Goal: Task Accomplishment & Management: Use online tool/utility

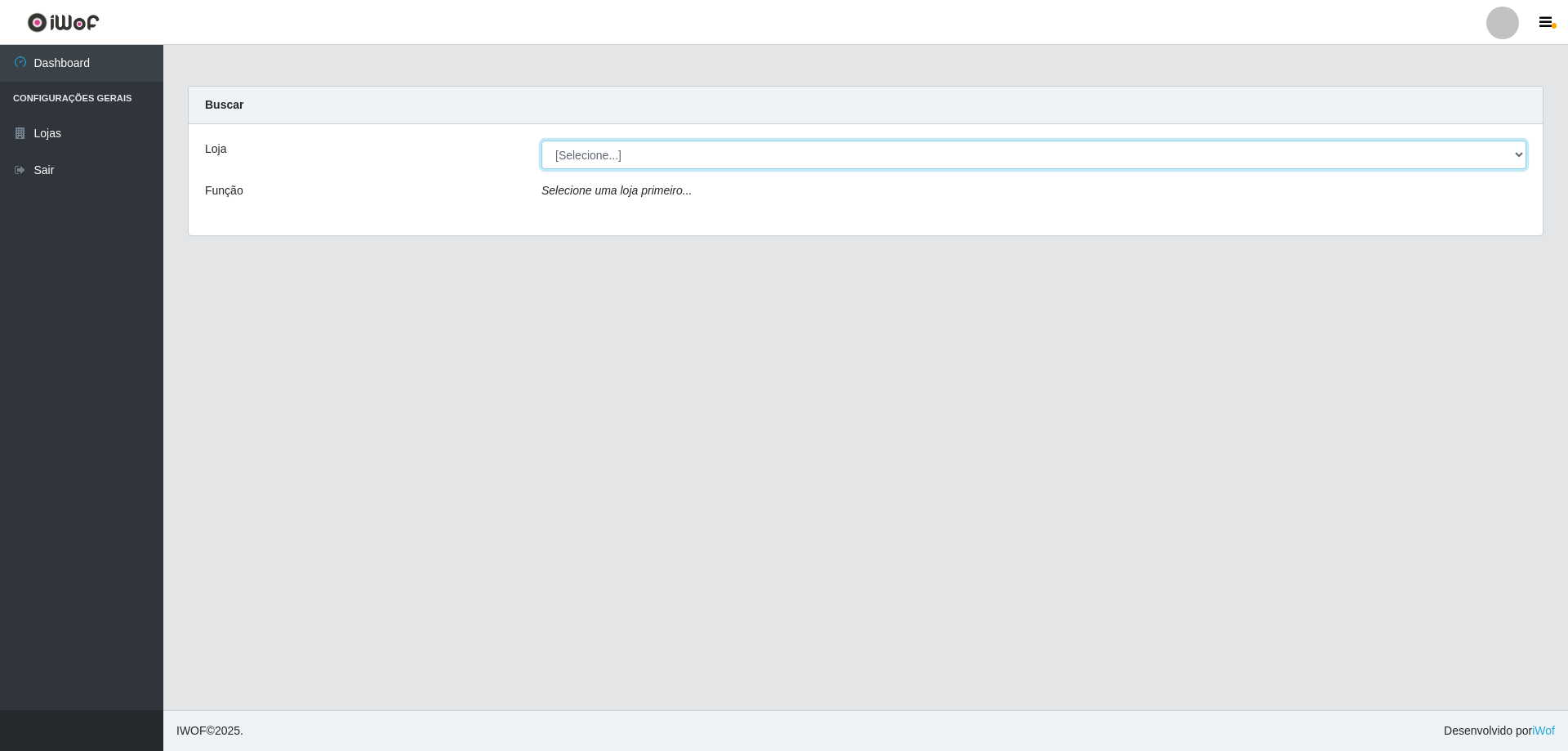
click at [806, 164] on select "[Selecione...] SuperShow Bis - Avenida 6 SuperShow [GEOGRAPHIC_DATA]" at bounding box center [1033, 154] width 985 height 29
select select "60"
click at [541, 140] on select "[Selecione...] SuperShow Bis - Avenida 6 SuperShow [GEOGRAPHIC_DATA]" at bounding box center [1033, 154] width 985 height 29
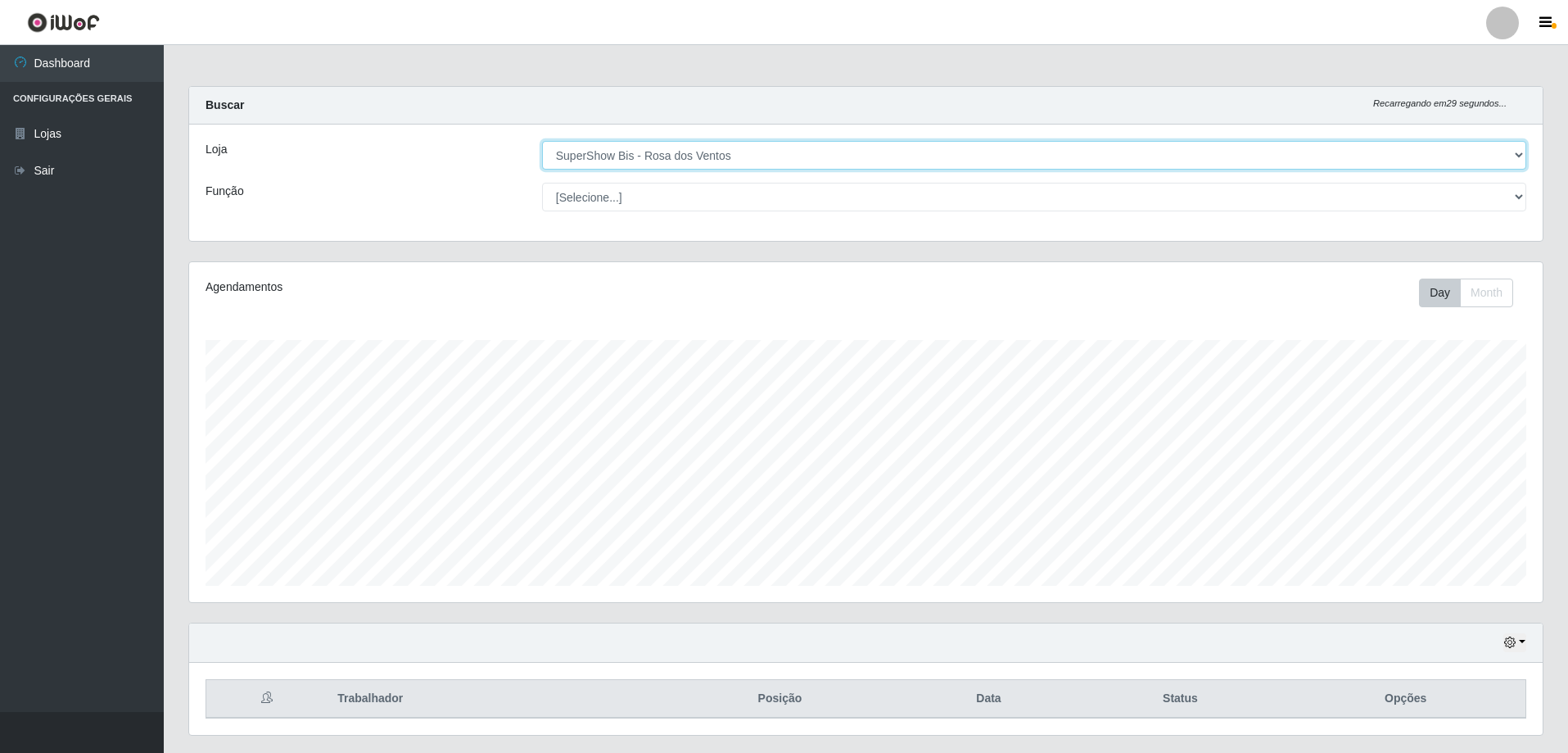
scroll to position [340, 1353]
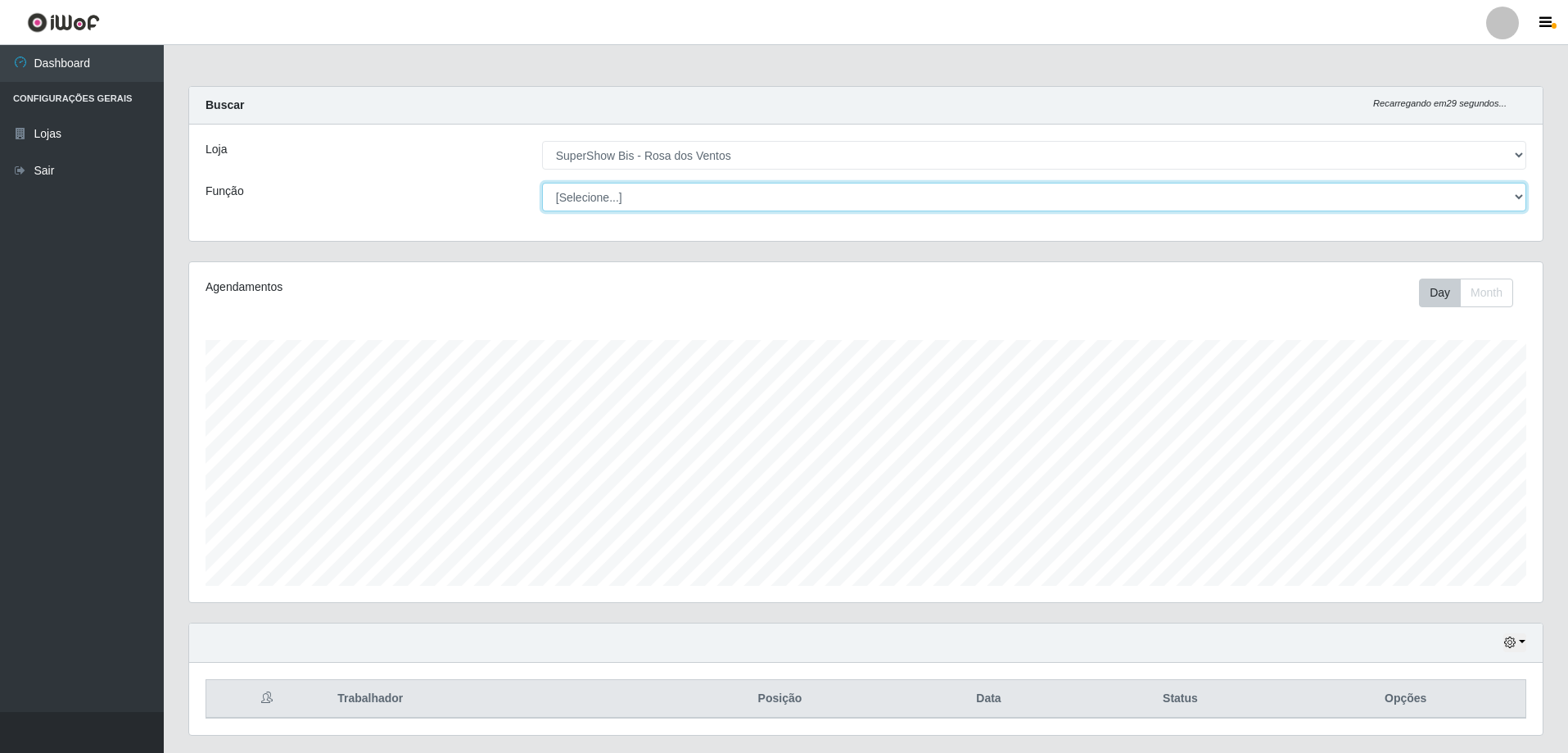
click at [704, 208] on select "[Selecione...] ASG ASG + ASG ++ Auxiliar de Cozinha Balconista de Açougue Balco…" at bounding box center [1034, 196] width 985 height 29
select select "1"
click at [542, 182] on select "[Selecione...] ASG ASG + ASG ++ Auxiliar de Cozinha Balconista de Açougue Balco…" at bounding box center [1034, 196] width 985 height 29
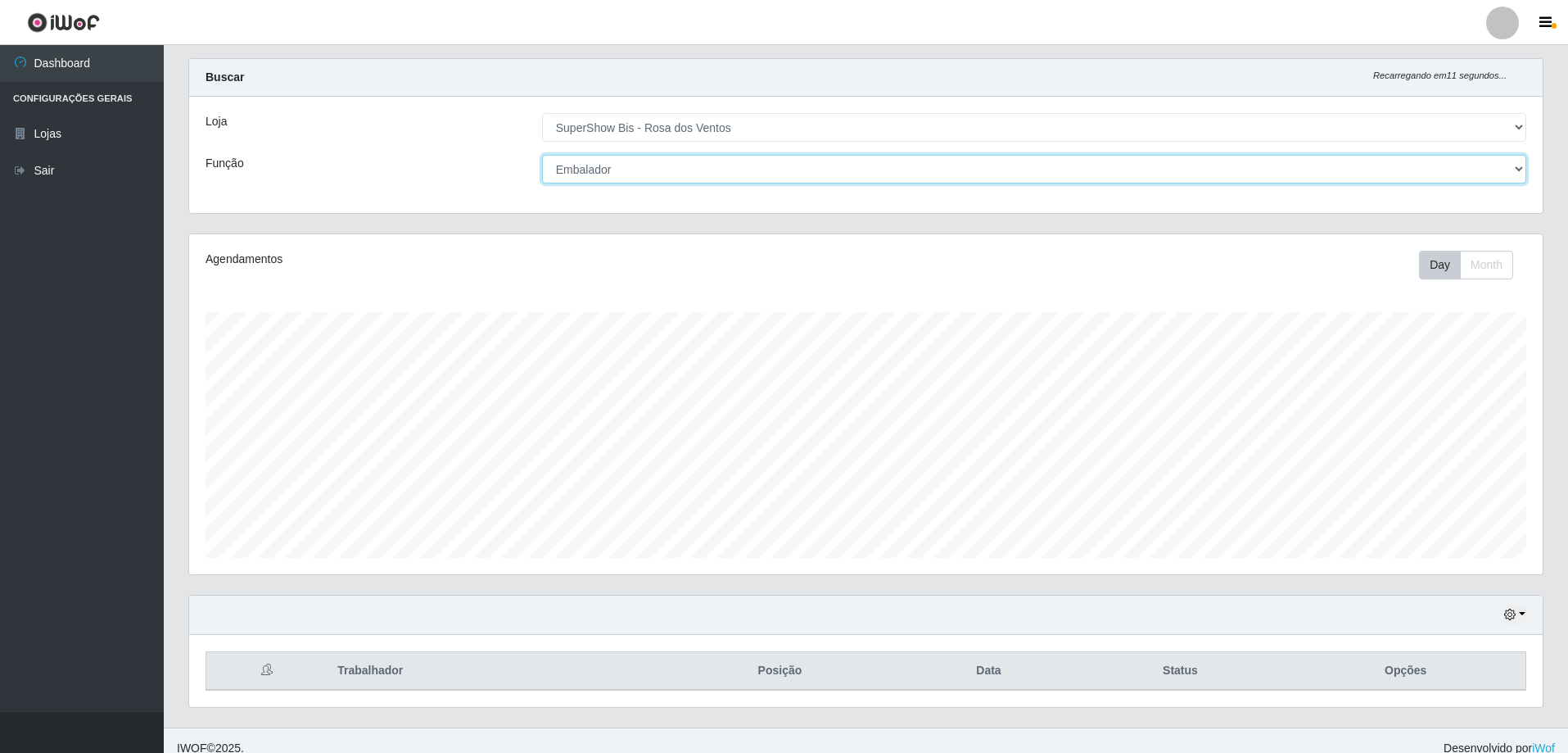
scroll to position [44, 0]
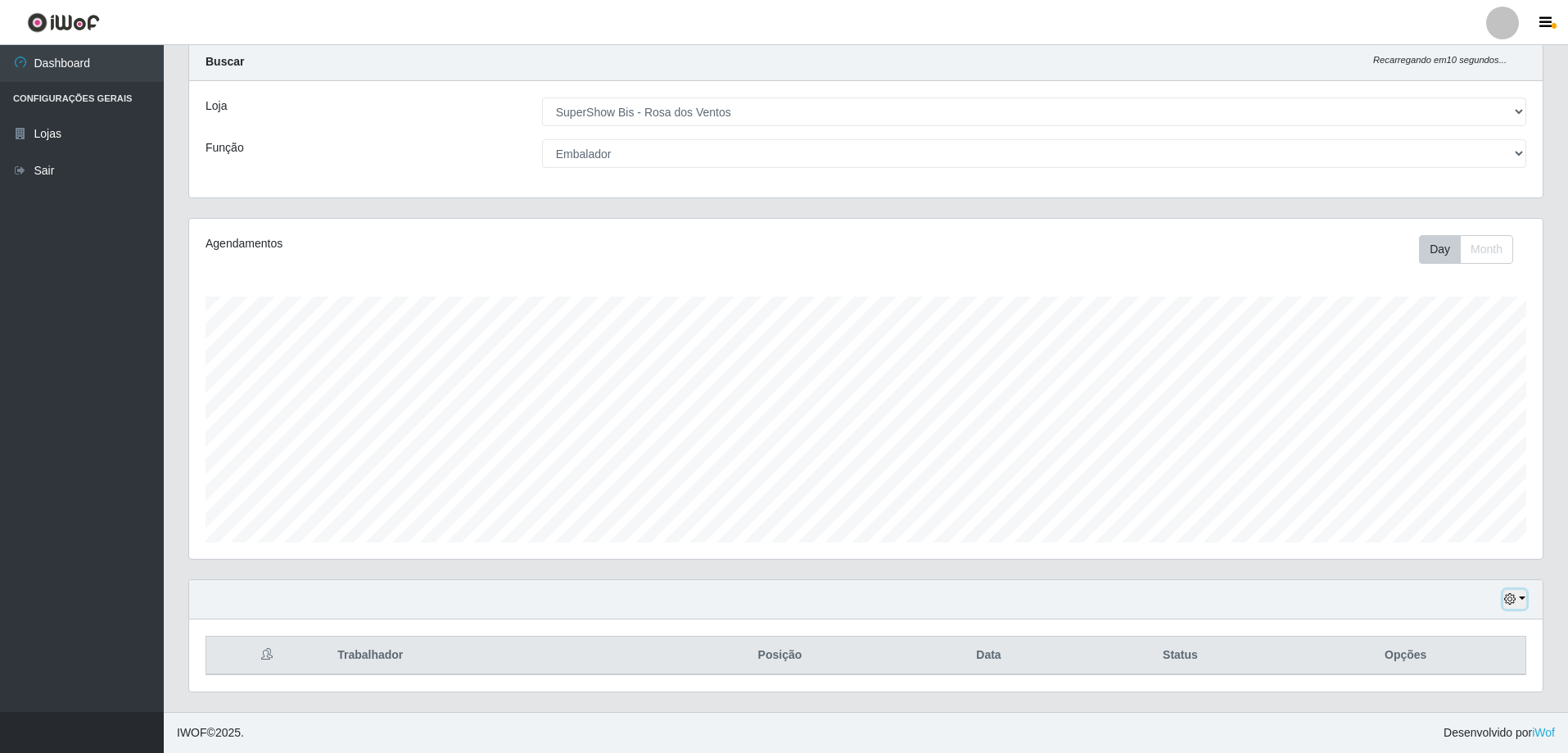
click at [1524, 599] on button "button" at bounding box center [1515, 599] width 23 height 19
click at [1480, 505] on button "3 dias" at bounding box center [1460, 504] width 129 height 34
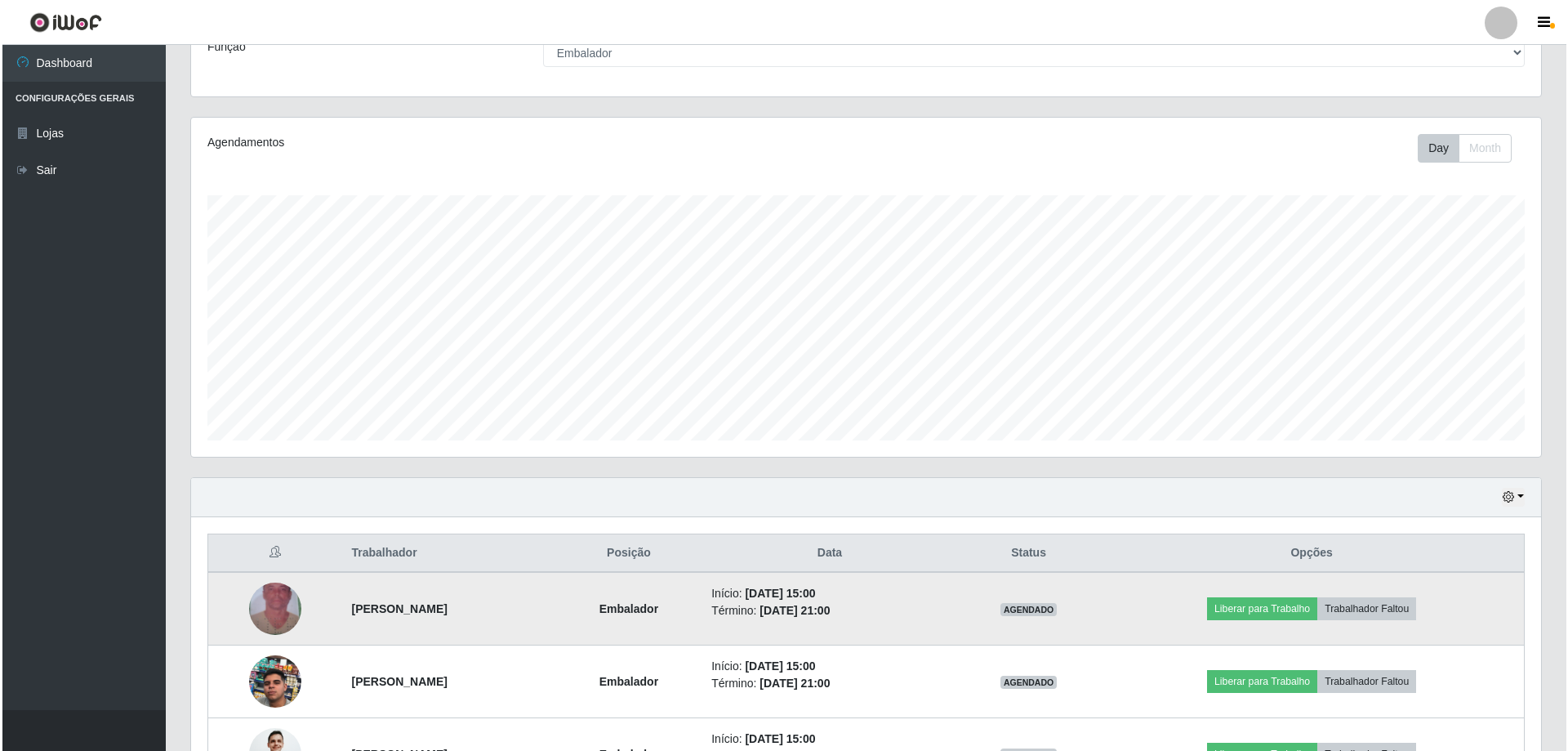
scroll to position [262, 0]
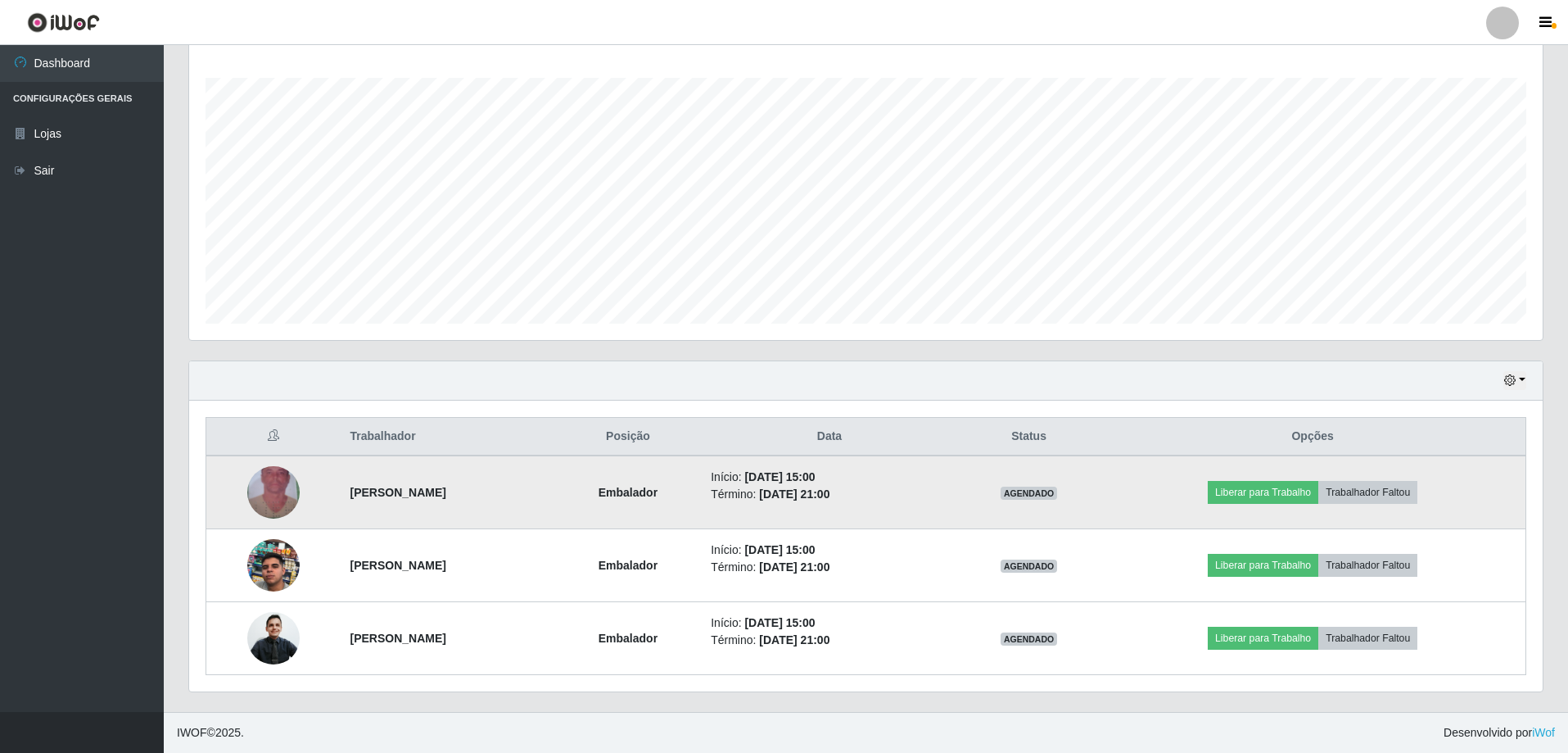
click at [281, 491] on img at bounding box center [274, 492] width 52 height 93
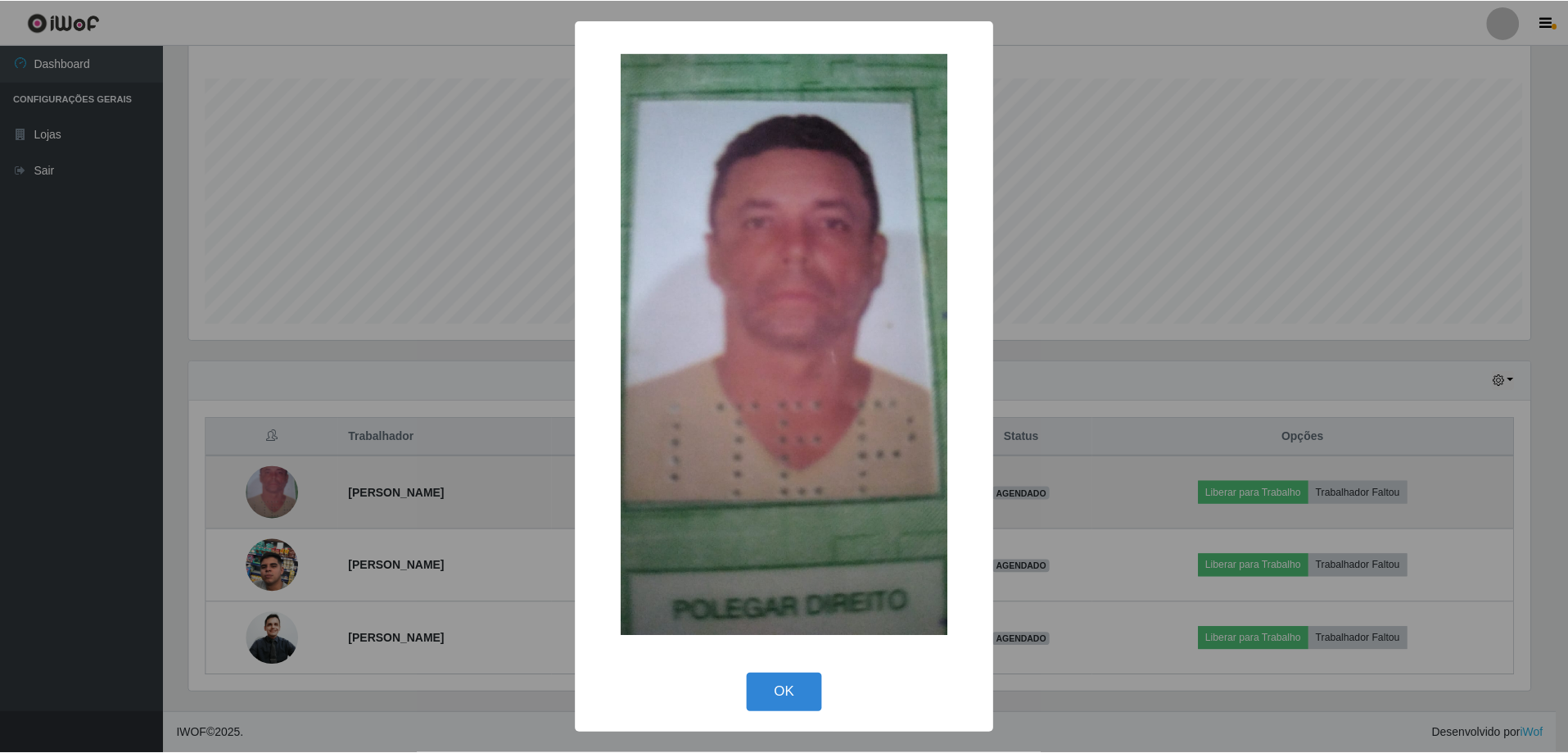
scroll to position [340, 1346]
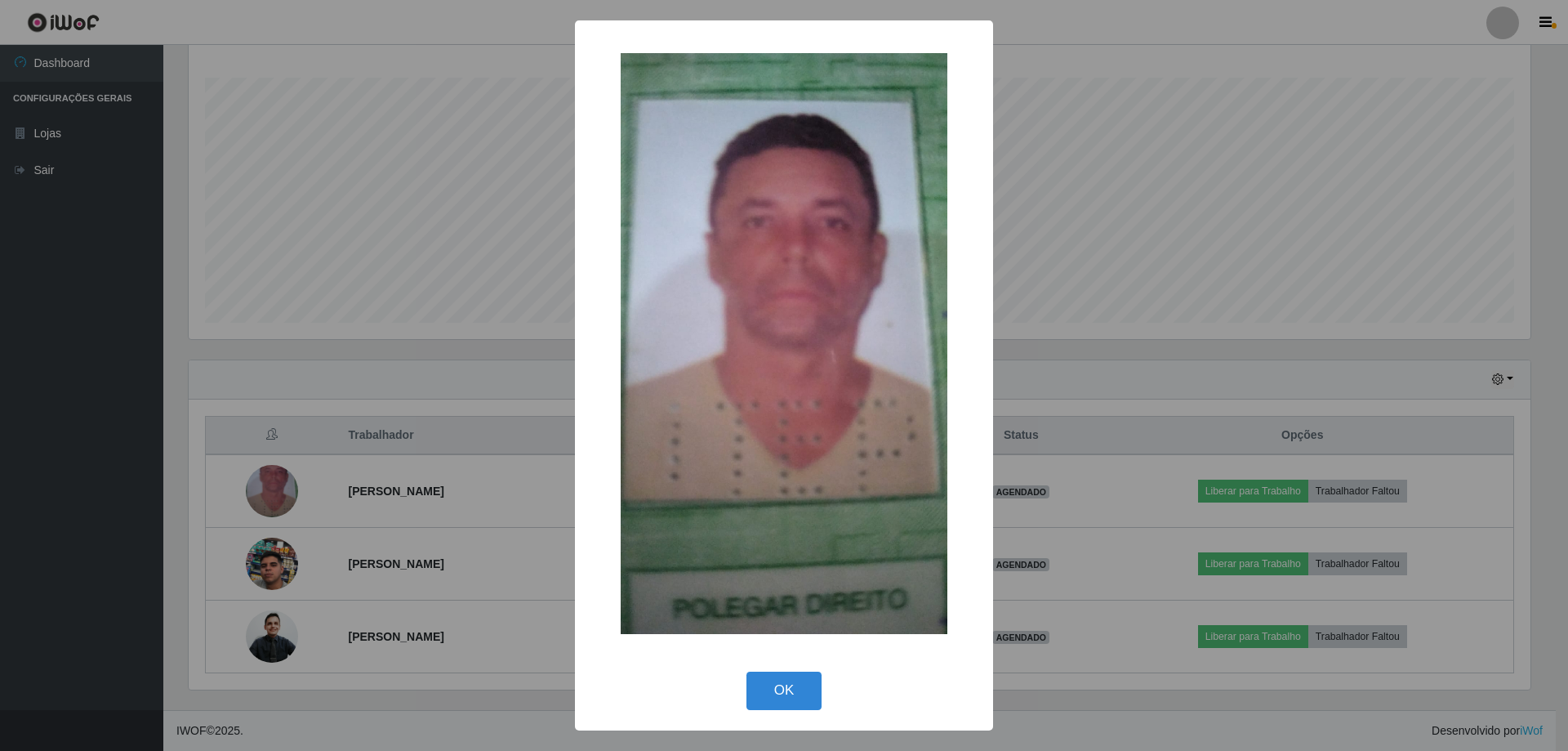
click at [270, 486] on div "× OK Cancel" at bounding box center [784, 375] width 1568 height 751
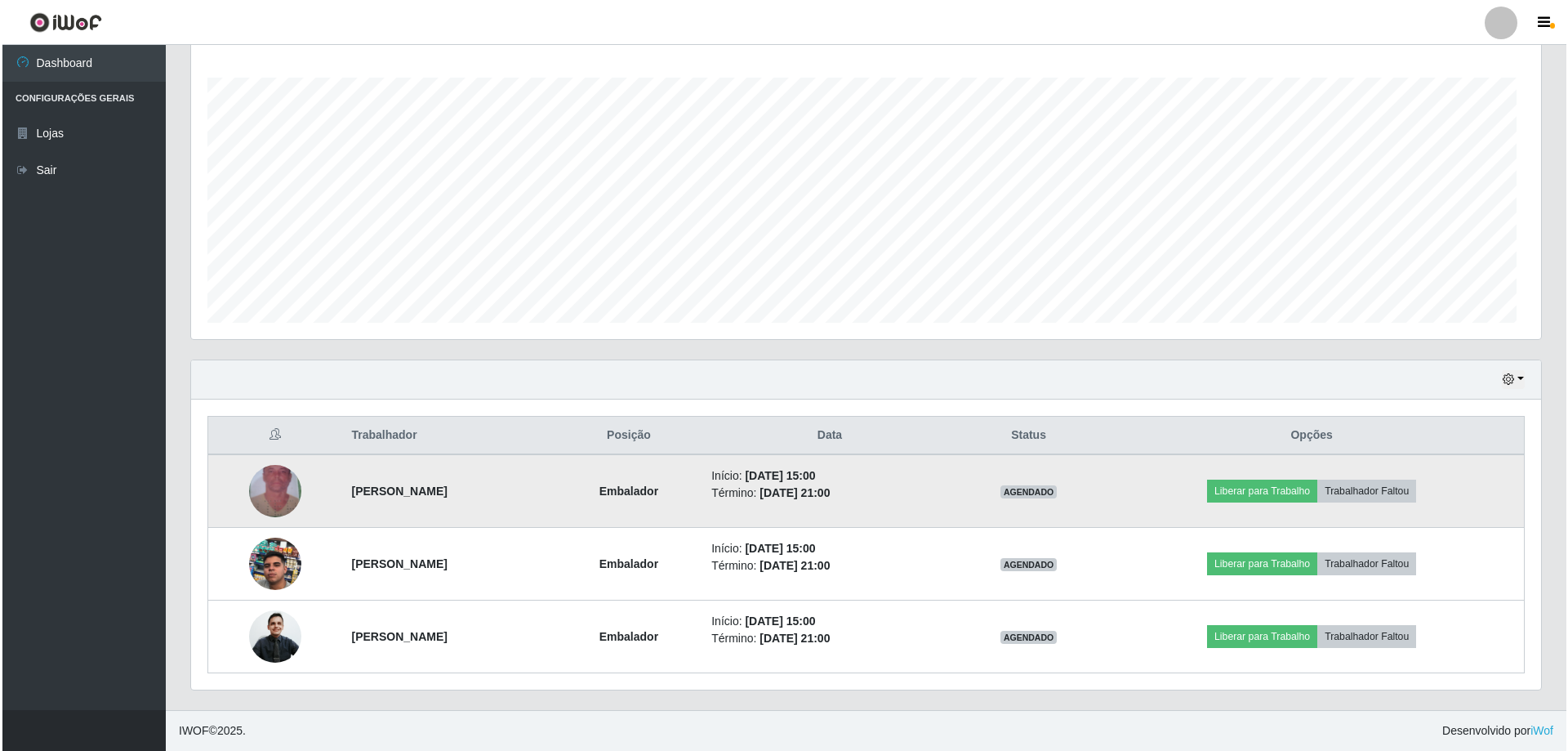
scroll to position [339, 1350]
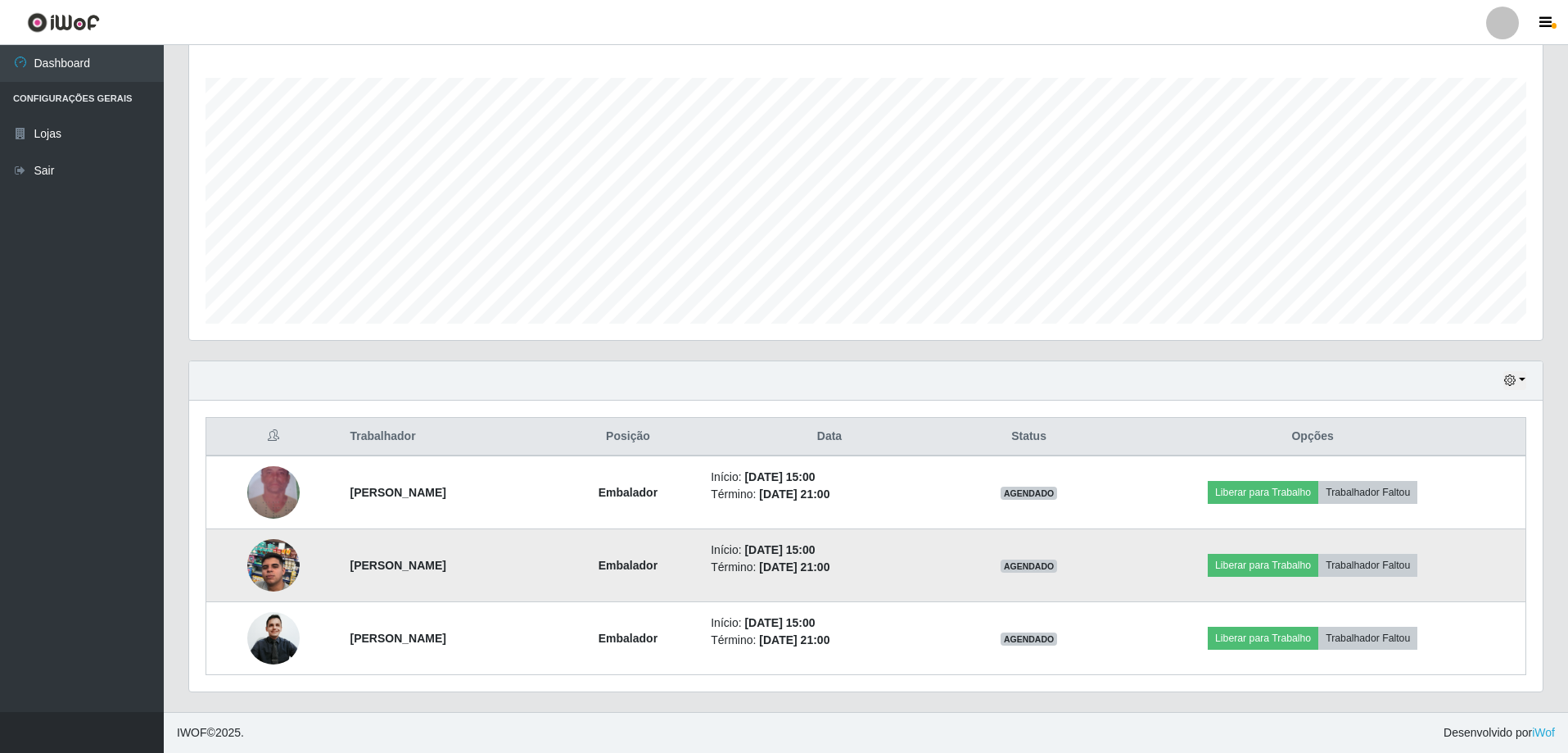
click at [276, 565] on img at bounding box center [274, 565] width 52 height 93
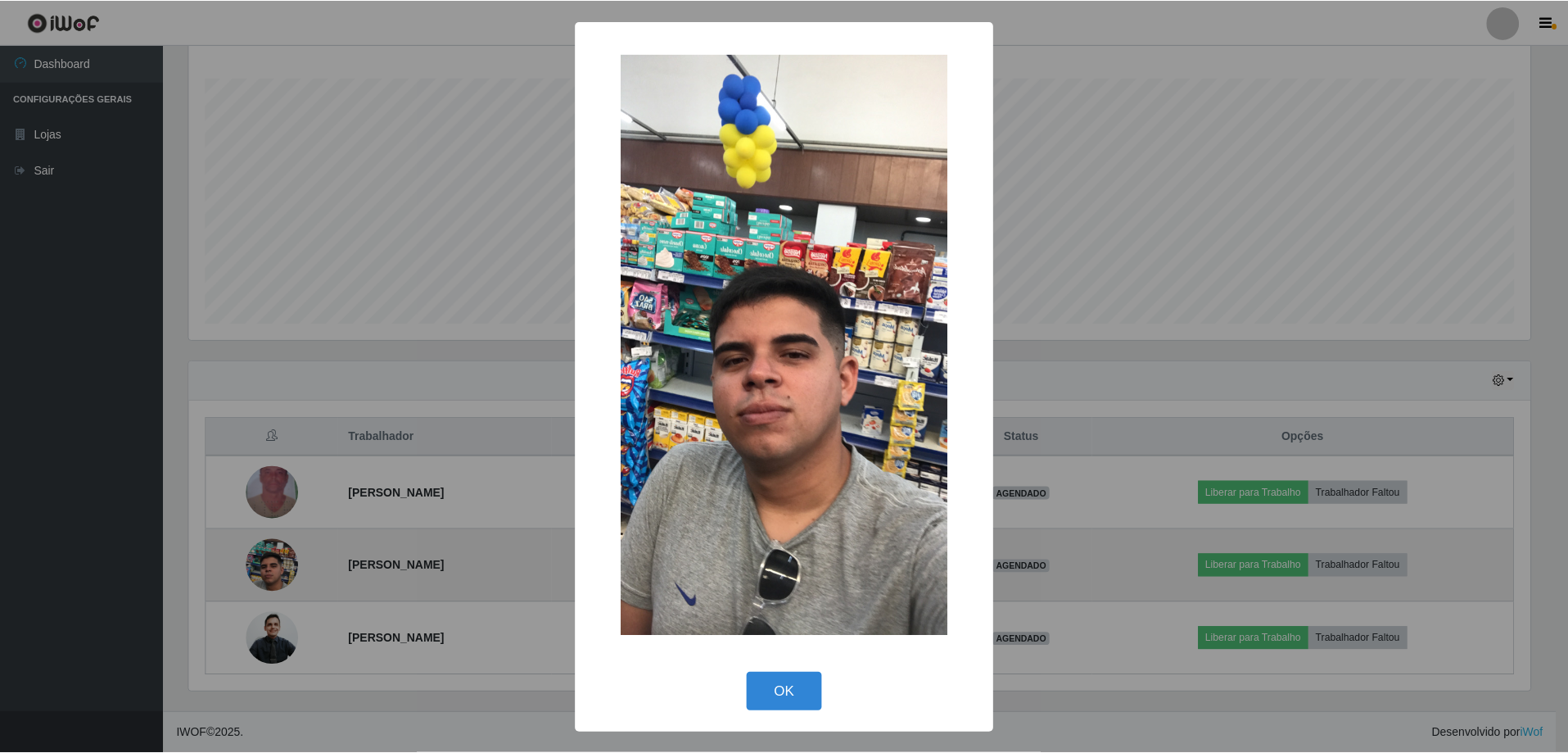
scroll to position [340, 1346]
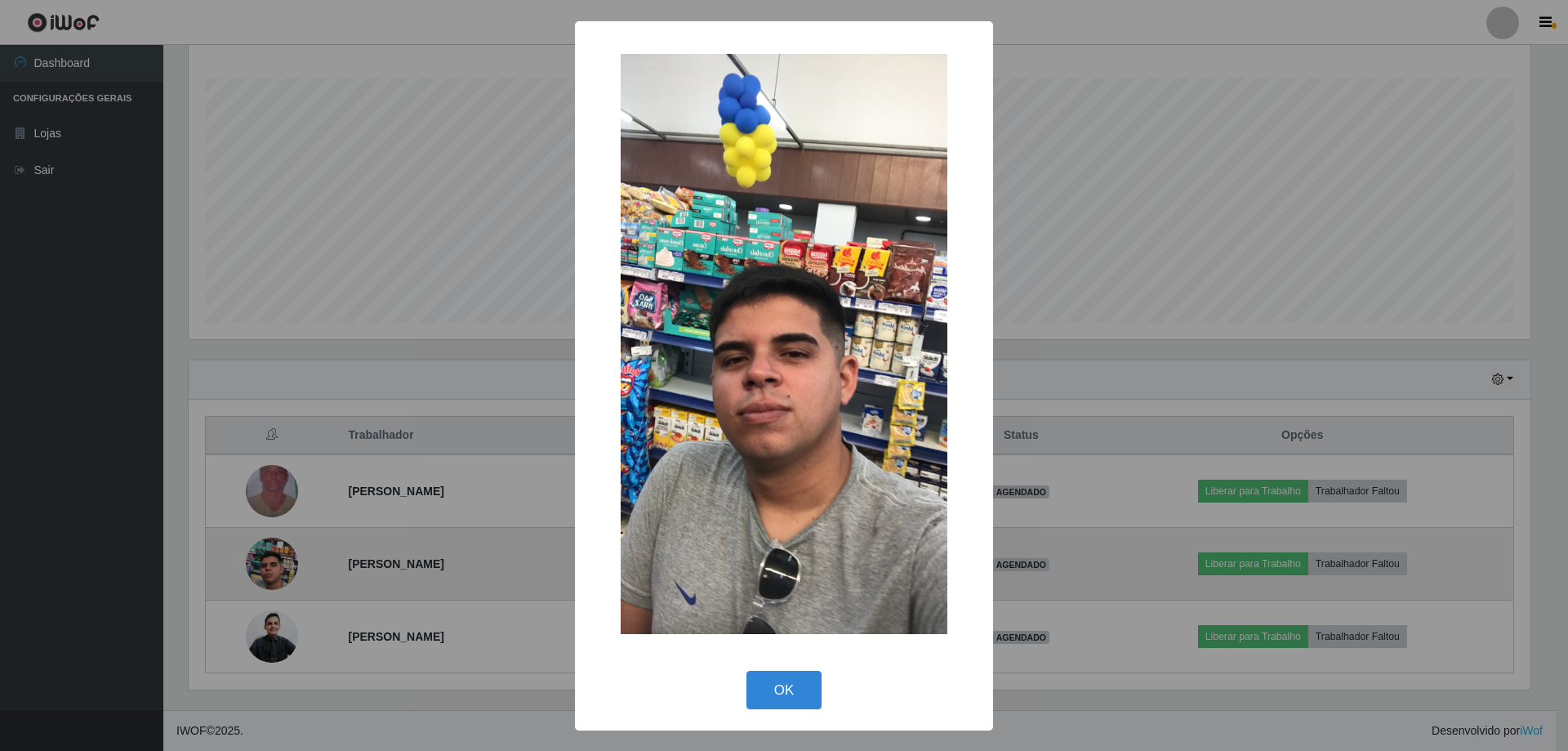
click at [276, 563] on div "× OK Cancel" at bounding box center [784, 375] width 1568 height 751
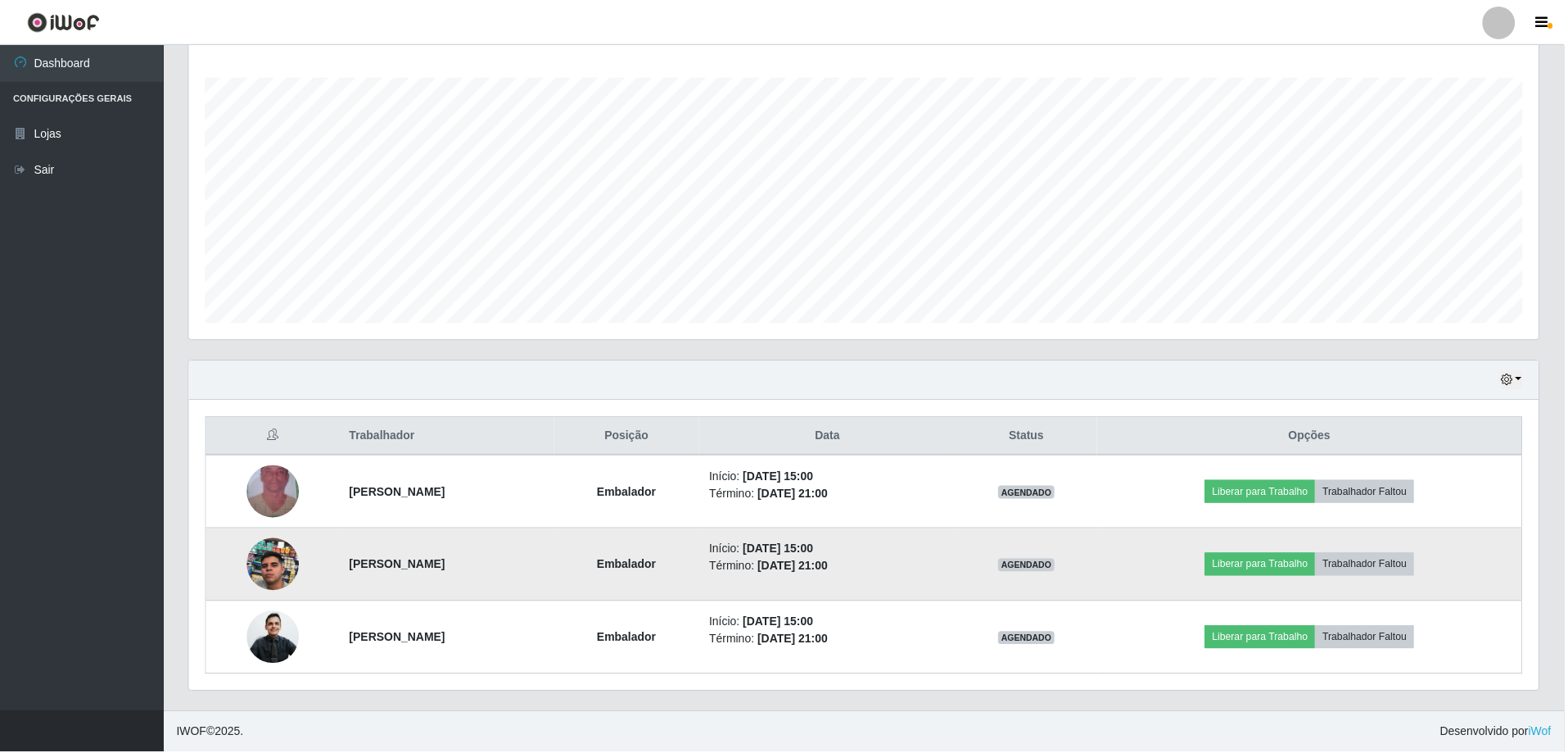
scroll to position [340, 1353]
